Goal: Complete application form: Complete application form

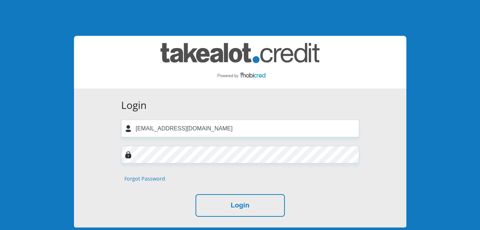
click at [146, 126] on input "[EMAIL_ADDRESS][DOMAIN_NAME]" at bounding box center [240, 128] width 238 height 18
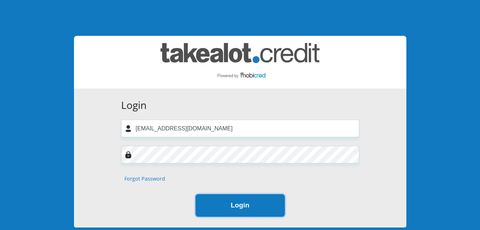
click at [251, 201] on button "Login" at bounding box center [240, 205] width 89 height 23
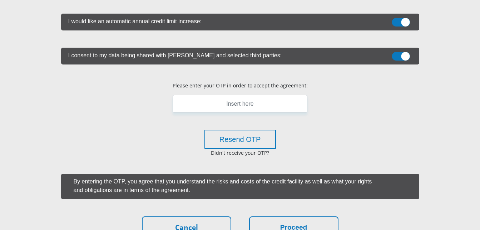
scroll to position [231, 0]
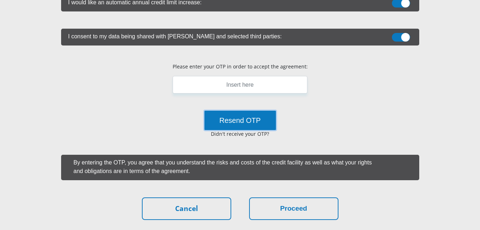
click at [260, 121] on button "Resend OTP" at bounding box center [241, 120] width 72 height 19
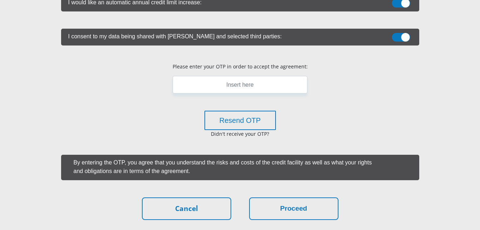
click at [240, 130] on p "Didn't receive your OTP?" at bounding box center [240, 134] width 168 height 8
click at [237, 133] on p "Didn't receive your OTP?" at bounding box center [240, 134] width 168 height 8
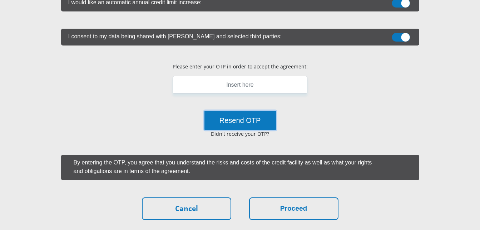
click at [240, 125] on button "Resend OTP" at bounding box center [241, 120] width 72 height 19
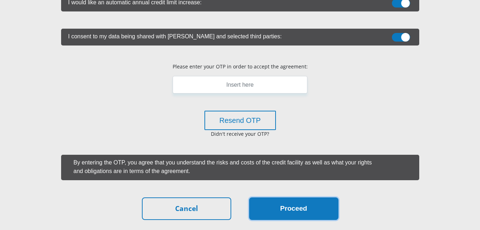
click at [274, 209] on button "Proceed" at bounding box center [293, 208] width 89 height 23
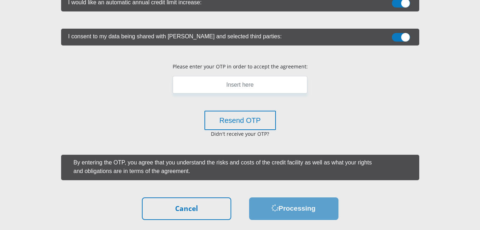
scroll to position [0, 0]
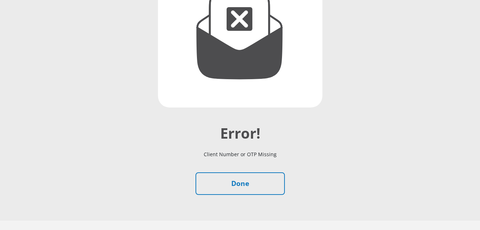
scroll to position [154, 0]
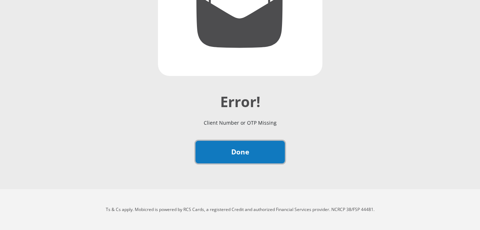
click at [221, 147] on link "Done" at bounding box center [240, 152] width 89 height 23
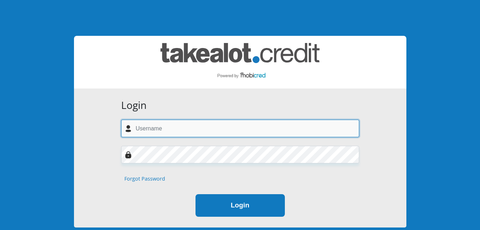
type input "[EMAIL_ADDRESS][DOMAIN_NAME]"
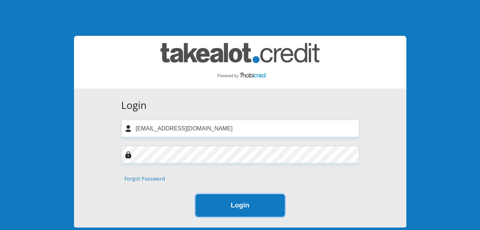
click at [227, 205] on button "Login" at bounding box center [240, 205] width 89 height 23
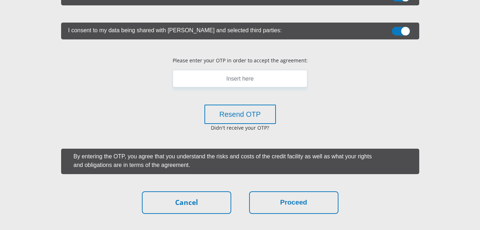
scroll to position [288, 0]
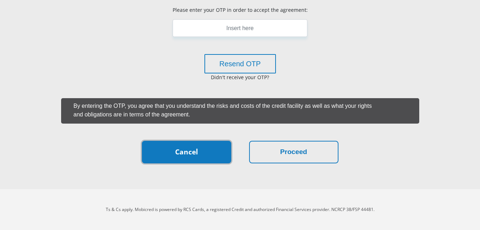
click at [185, 147] on link "Cancel" at bounding box center [186, 152] width 89 height 23
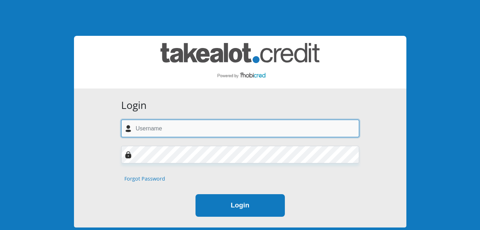
type input "[EMAIL_ADDRESS][DOMAIN_NAME]"
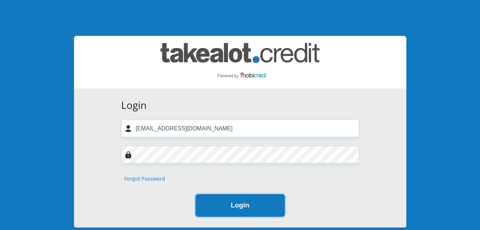
click at [230, 209] on button "Login" at bounding box center [240, 205] width 89 height 23
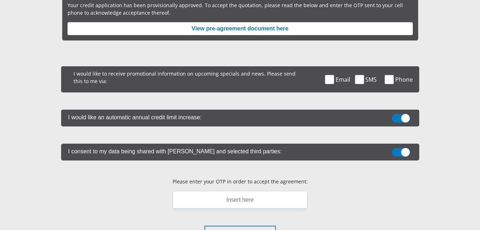
scroll to position [114, 0]
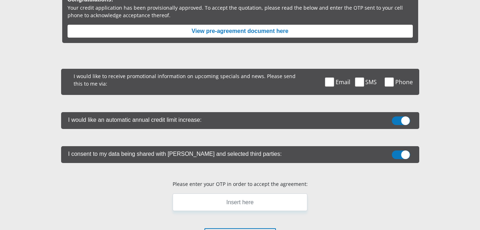
click at [335, 83] on label "Email" at bounding box center [345, 82] width 30 height 26
click at [338, 70] on input "Email" at bounding box center [338, 70] width 0 height 0
click at [394, 82] on label "Phone" at bounding box center [404, 82] width 30 height 26
click at [397, 70] on input "Phone" at bounding box center [397, 70] width 0 height 0
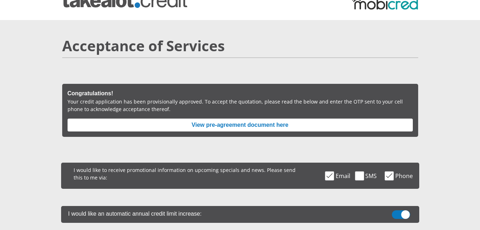
scroll to position [0, 0]
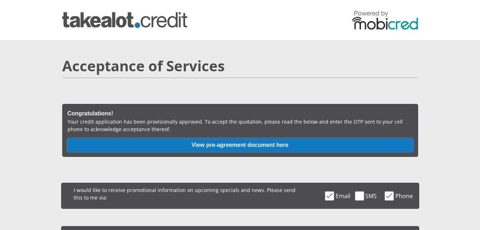
click at [183, 144] on button "View pre-agreement document here" at bounding box center [240, 144] width 345 height 13
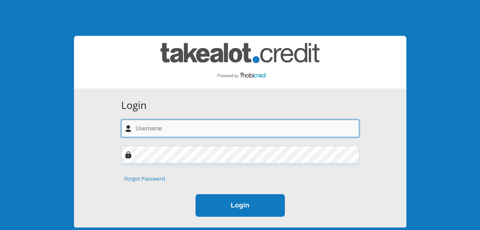
type input "theehomeemperium@gmail.com"
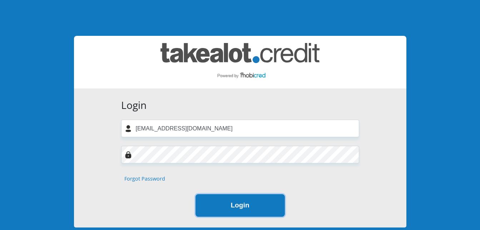
click at [246, 207] on button "Login" at bounding box center [240, 205] width 89 height 23
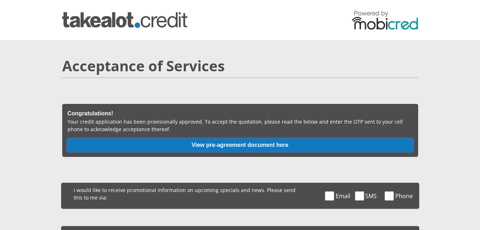
click at [304, 145] on button "View pre-agreement document here" at bounding box center [240, 144] width 345 height 13
click at [211, 148] on button "View pre-agreement document here" at bounding box center [240, 144] width 345 height 13
